Goal: Information Seeking & Learning: Learn about a topic

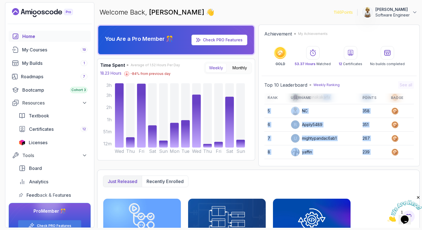
scroll to position [65, 0]
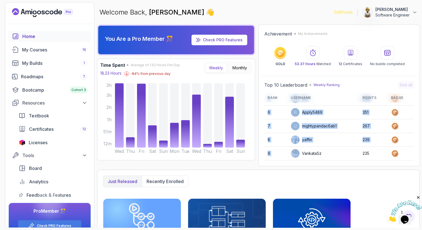
drag, startPoint x: 323, startPoint y: 148, endPoint x: 325, endPoint y: 156, distance: 7.5
click at [325, 156] on tbody "1 [PERSON_NAME] 856 2 elouardi 530 3 IssaKass 400 4 Kalpanakakarla 398 5 NC 358…" at bounding box center [339, 105] width 150 height 137
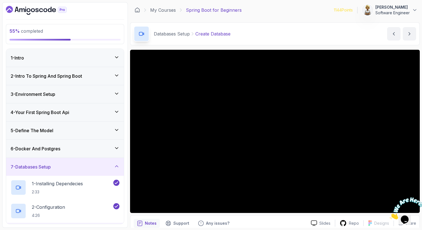
scroll to position [43, 0]
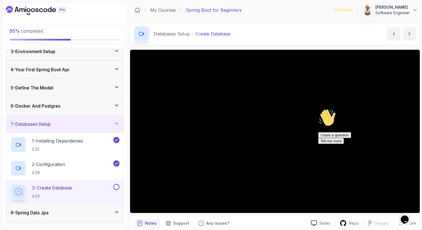
click at [318, 109] on icon "Chat attention grabber" at bounding box center [318, 109] width 0 height 0
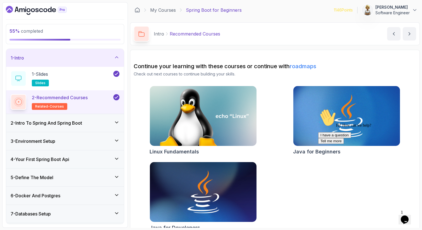
click at [115, 57] on icon at bounding box center [117, 57] width 6 height 6
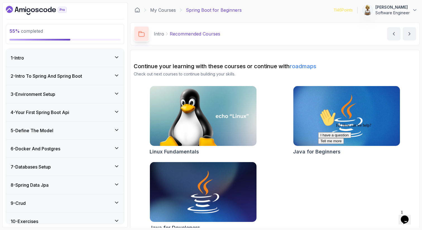
click at [116, 75] on icon at bounding box center [117, 76] width 6 height 6
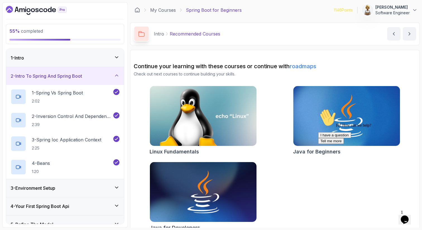
click at [116, 75] on icon at bounding box center [116, 75] width 3 height 1
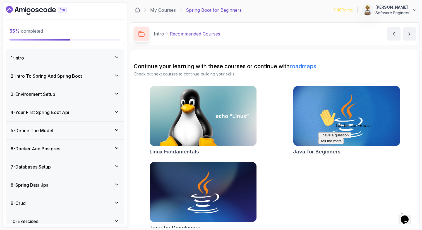
click at [113, 147] on div "6 - Docker And Postgres" at bounding box center [65, 148] width 109 height 7
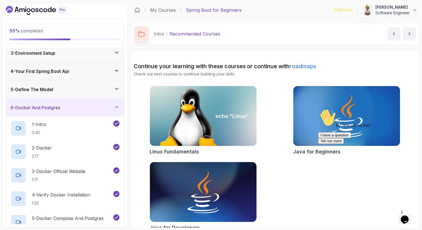
scroll to position [45, 0]
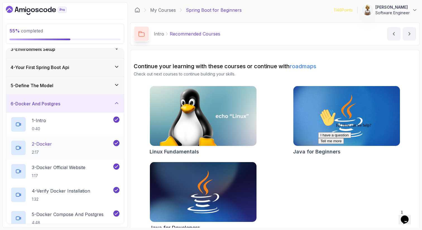
click at [71, 146] on div "2 - Docker 2:17" at bounding box center [62, 148] width 102 height 16
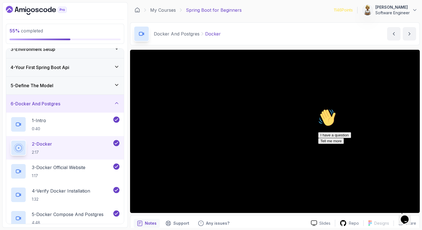
click at [318, 109] on icon "Chat attention grabber" at bounding box center [318, 109] width 0 height 0
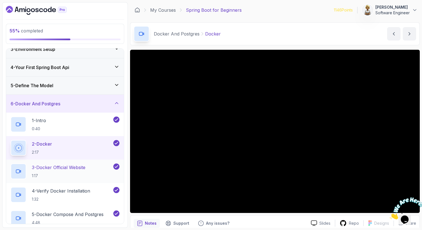
click at [43, 168] on p "3 - Docker Official Website" at bounding box center [59, 167] width 54 height 7
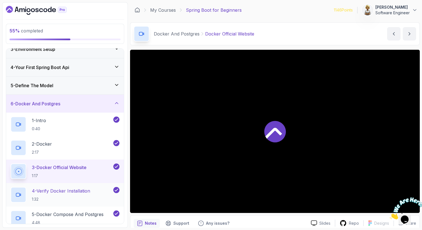
click at [60, 197] on p "1:32" at bounding box center [61, 199] width 58 height 6
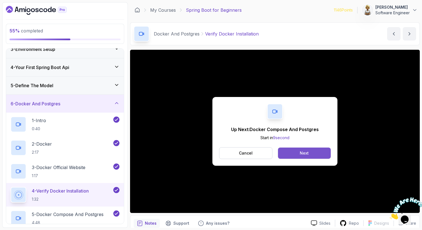
click at [309, 151] on button "Next" at bounding box center [304, 152] width 53 height 11
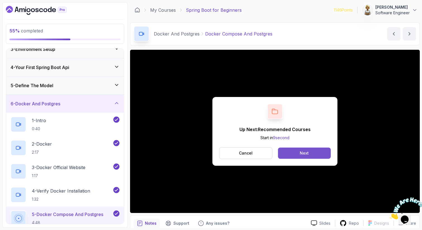
click at [303, 152] on div "Next" at bounding box center [304, 153] width 9 height 6
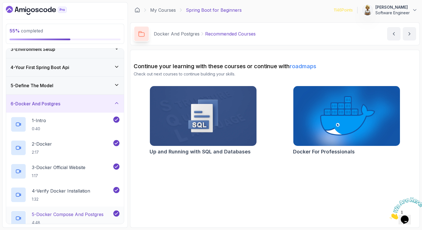
click at [79, 212] on p "5 - Docker Compose And Postgres" at bounding box center [68, 214] width 72 height 7
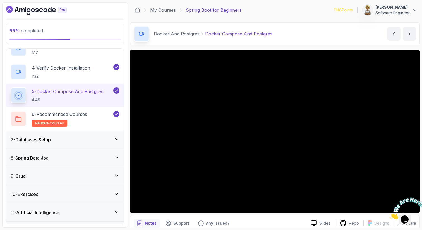
click at [116, 138] on icon at bounding box center [117, 139] width 6 height 6
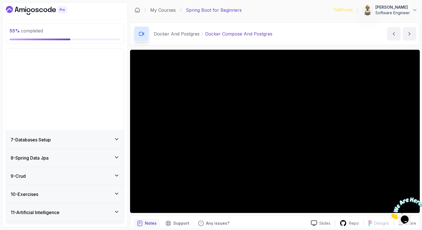
scroll to position [43, 0]
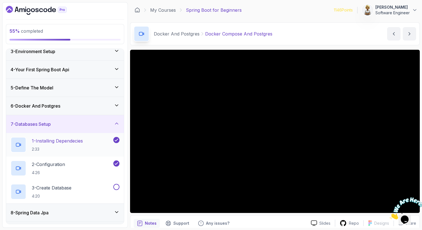
click at [83, 144] on h2 "1 - Installing Dependecies 2:33" at bounding box center [57, 144] width 51 height 15
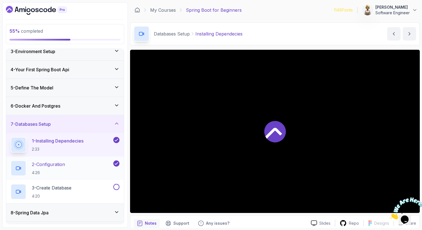
click at [69, 167] on div "2 - Configuration 4:26" at bounding box center [62, 168] width 102 height 16
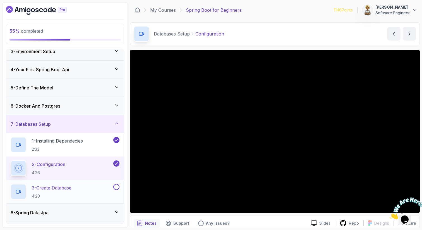
click at [64, 187] on p "3 - Create Database" at bounding box center [52, 187] width 40 height 7
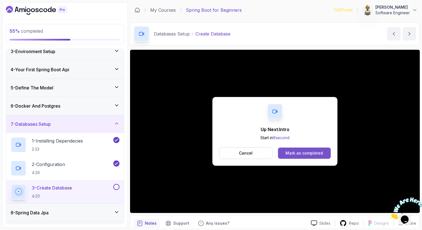
click at [291, 152] on div "Mark as completed" at bounding box center [304, 153] width 37 height 6
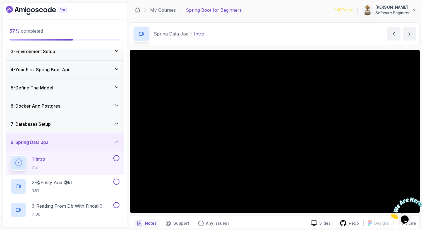
click at [58, 158] on div "1 - Intro 1:12" at bounding box center [62, 163] width 102 height 16
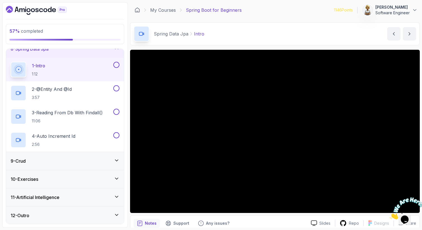
scroll to position [136, 0]
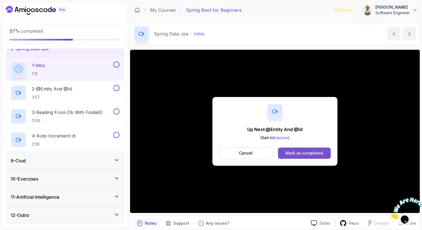
click at [320, 154] on div "Mark as completed" at bounding box center [304, 153] width 37 height 6
